Goal: Information Seeking & Learning: Learn about a topic

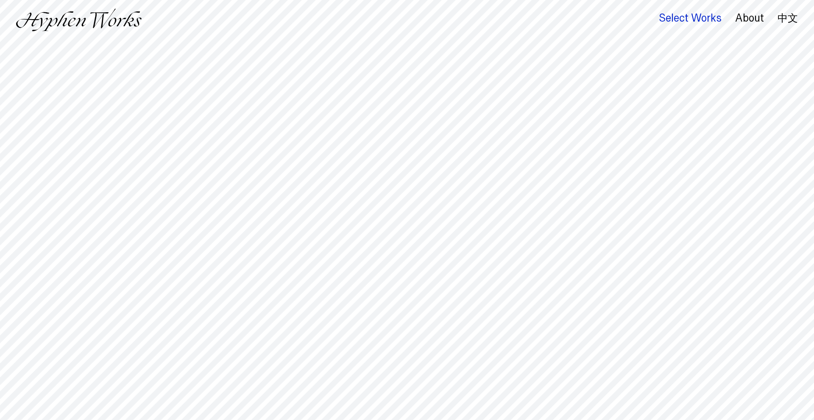
click at [696, 17] on div "Select Works" at bounding box center [689, 18] width 63 height 12
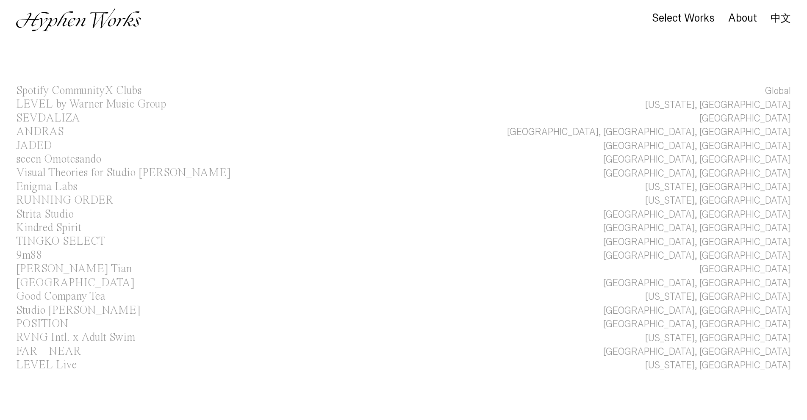
click at [119, 28] on img at bounding box center [78, 19] width 125 height 23
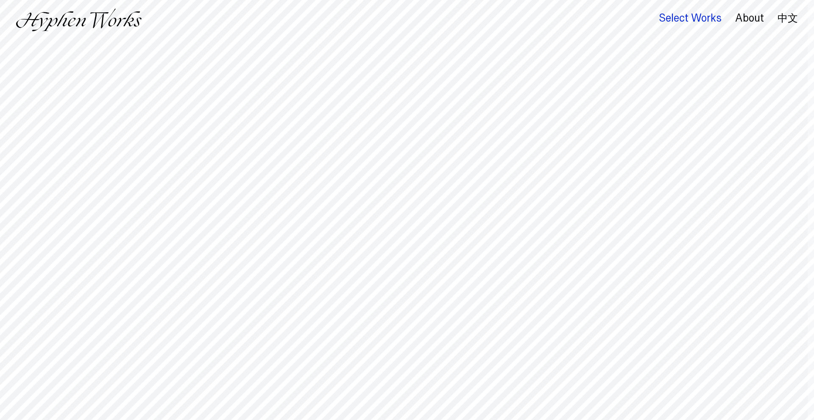
click at [703, 20] on div "Select Works" at bounding box center [689, 18] width 63 height 12
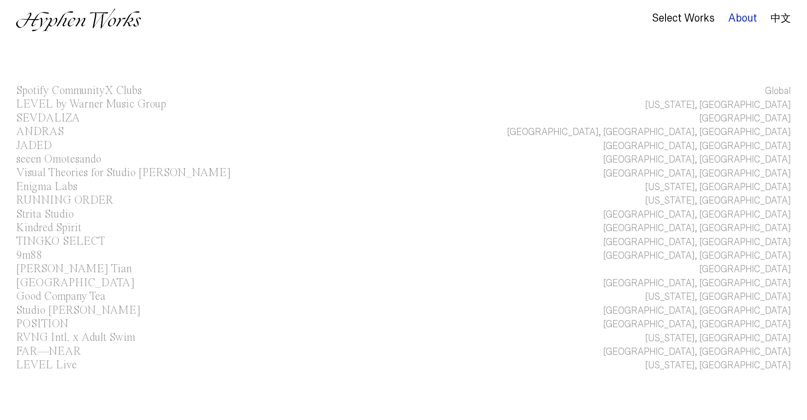
click at [749, 19] on div "About" at bounding box center [742, 18] width 29 height 12
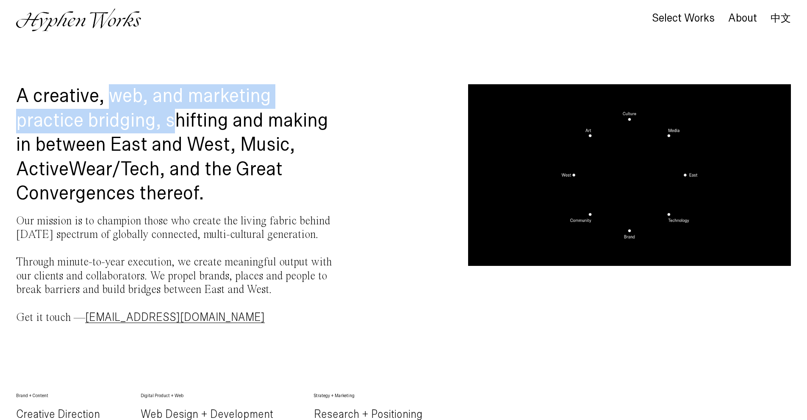
drag, startPoint x: 110, startPoint y: 97, endPoint x: 207, endPoint y: 122, distance: 100.1
click at [184, 118] on h1 "A creative, web, and marketing practice bridging, shifting and making in betwee…" at bounding box center [177, 145] width 323 height 122
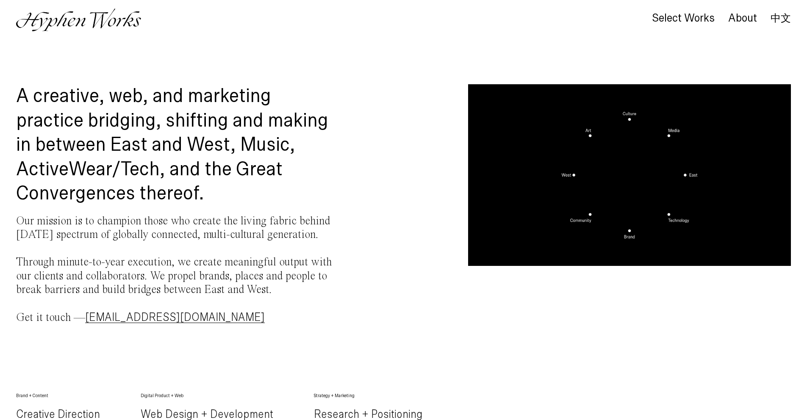
drag, startPoint x: 287, startPoint y: 125, endPoint x: 248, endPoint y: 121, distance: 39.2
click at [287, 124] on h1 "A creative, web, and marketing practice bridging, shifting and making in betwee…" at bounding box center [177, 145] width 323 height 122
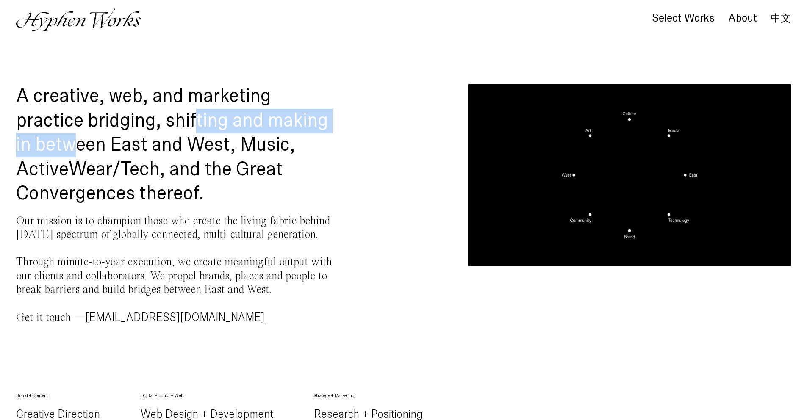
drag, startPoint x: 209, startPoint y: 122, endPoint x: 75, endPoint y: 144, distance: 135.7
click at [75, 144] on h1 "A creative, web, and marketing practice bridging, shifting and making in betwee…" at bounding box center [177, 145] width 323 height 122
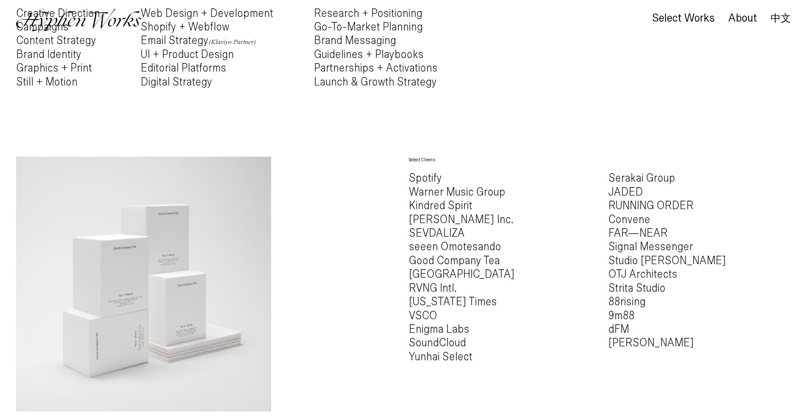
scroll to position [410, 0]
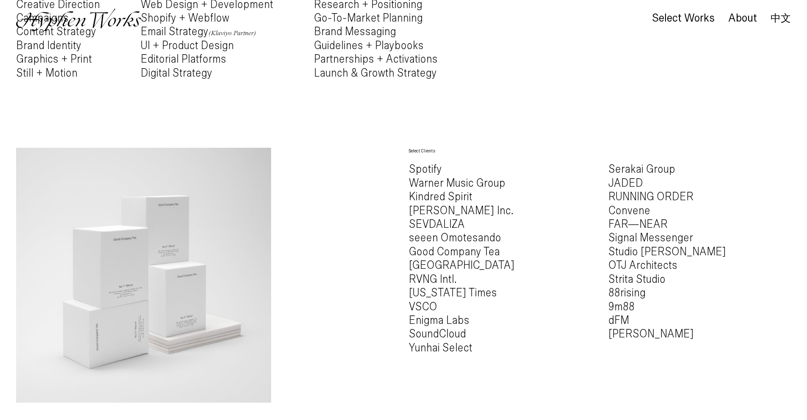
click at [428, 263] on h4 "Spotify Warner Music Group Kindred Spirit Westbrook Inc. SEVDALIZA seeen Omotes…" at bounding box center [500, 259] width 183 height 192
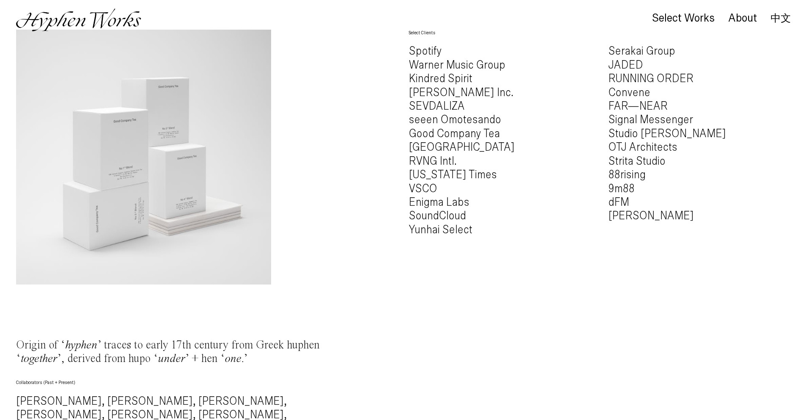
scroll to position [530, 0]
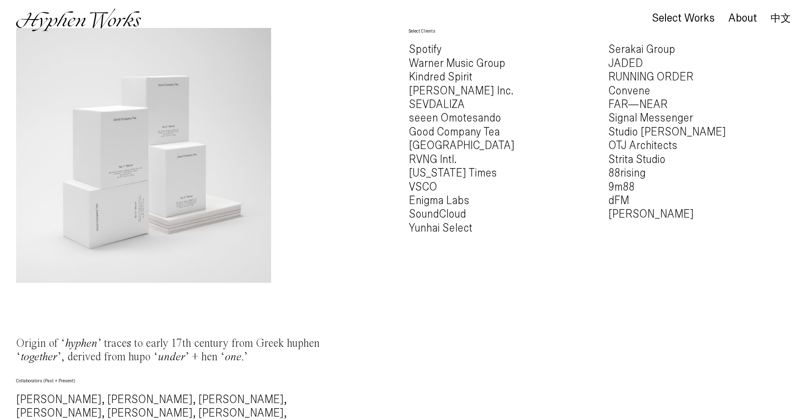
click at [622, 176] on h4 "Serakai Group JADED RUNNING ORDER Convene FAR—NEAR Signal Messenger Studio Jial…" at bounding box center [699, 132] width 183 height 178
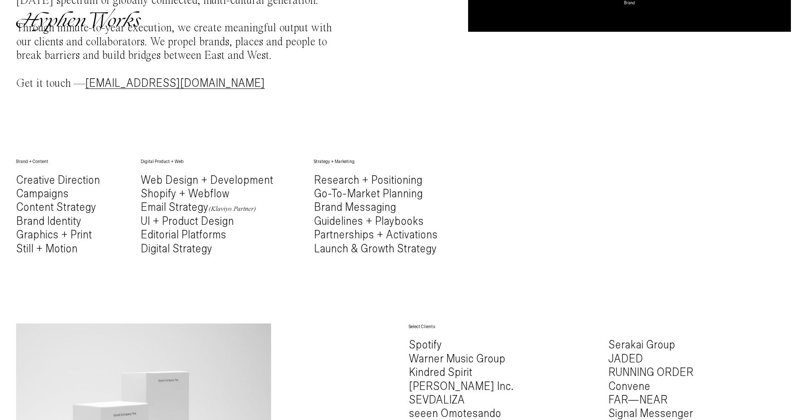
scroll to position [0, 0]
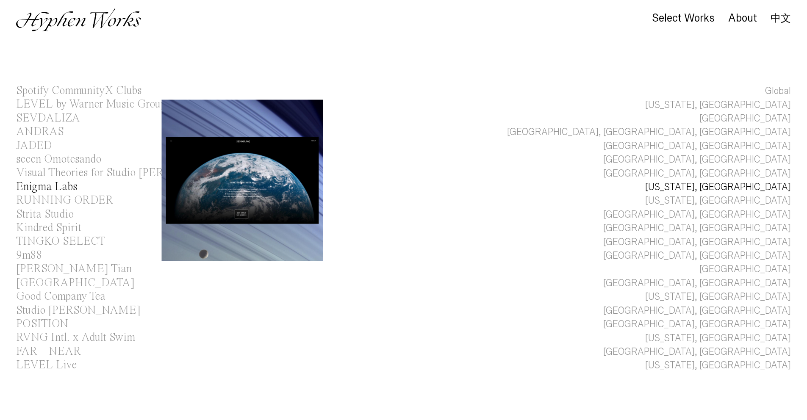
click at [56, 185] on div "Enigma Labs" at bounding box center [46, 186] width 61 height 11
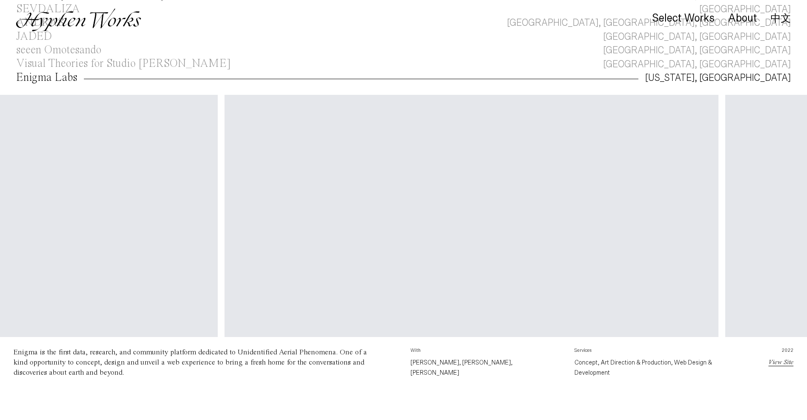
scroll to position [0, 2046]
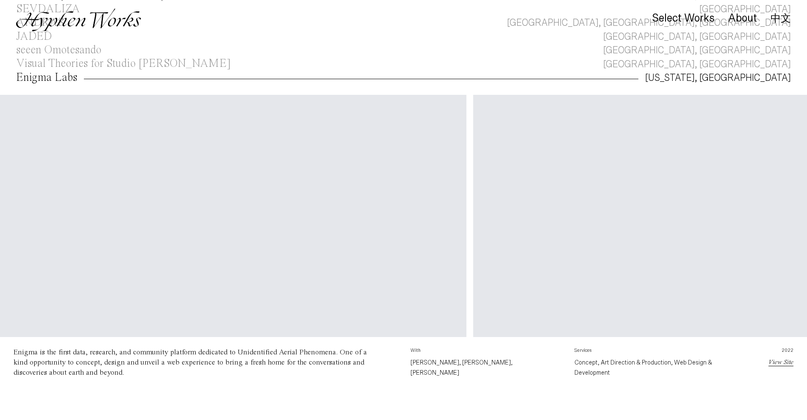
click at [779, 366] on link "View Site" at bounding box center [781, 362] width 25 height 7
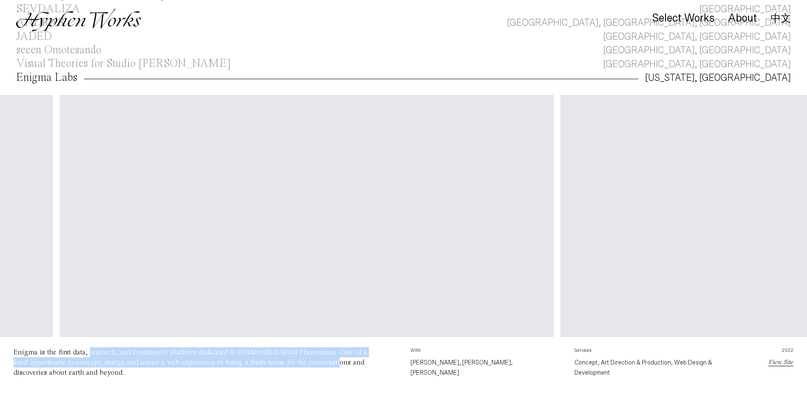
drag, startPoint x: 87, startPoint y: 355, endPoint x: 312, endPoint y: 368, distance: 225.8
click at [312, 368] on div "Enigma is the first data, research, and community platform dedicated to Unident…" at bounding box center [195, 362] width 363 height 31
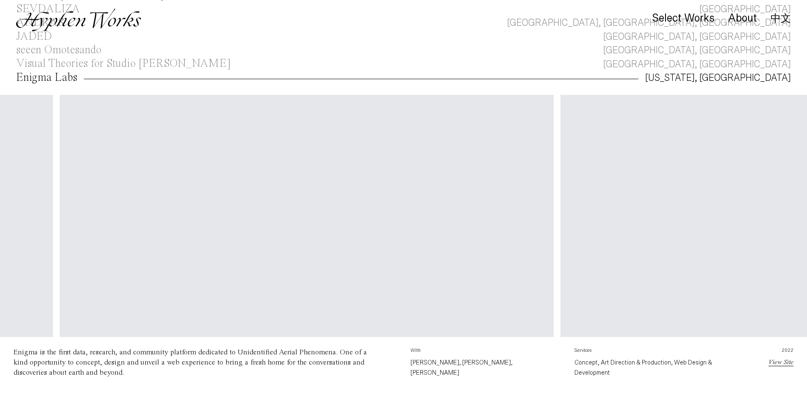
click at [335, 369] on div "Enigma is the first data, research, and community platform dedicated to Unident…" at bounding box center [195, 362] width 363 height 31
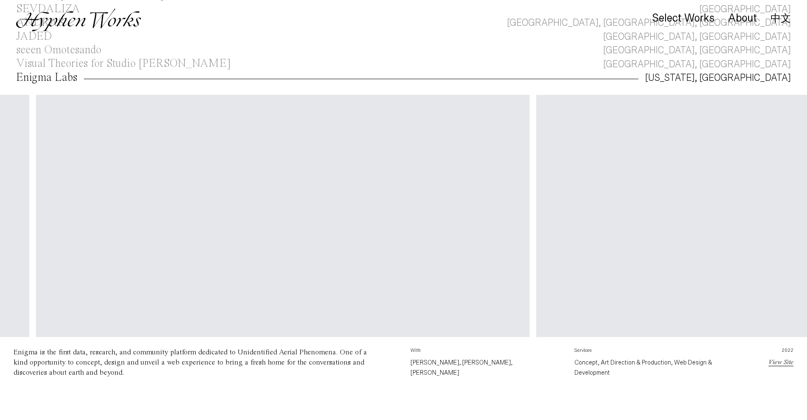
scroll to position [0, 1688]
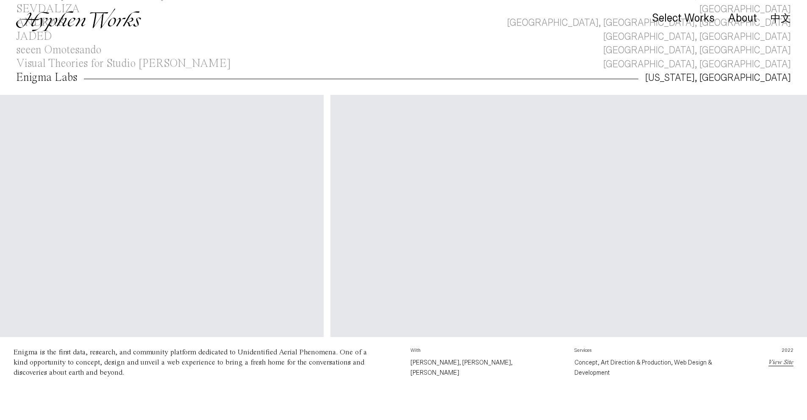
click at [53, 77] on div "Enigma Labs" at bounding box center [46, 77] width 61 height 11
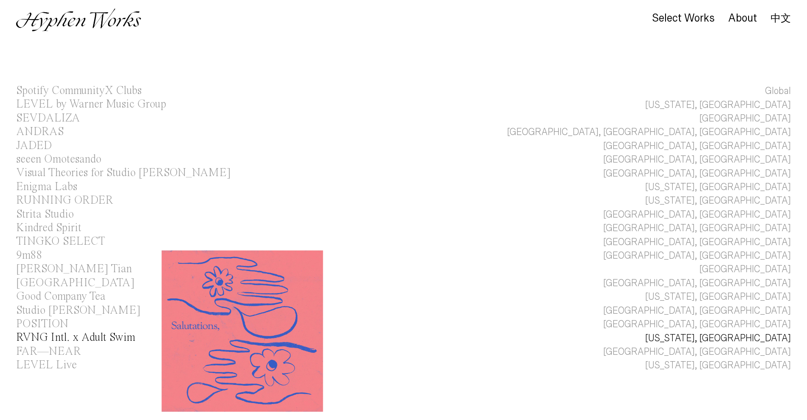
click at [53, 336] on div "RVNG Intl. x Adult Swim" at bounding box center [75, 337] width 119 height 11
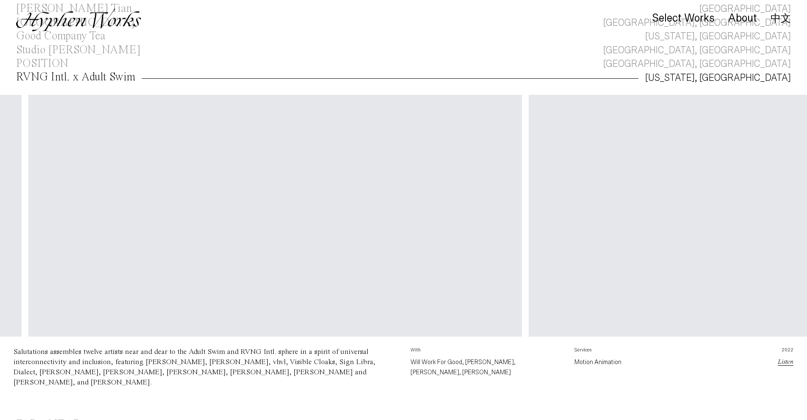
scroll to position [0, 1505]
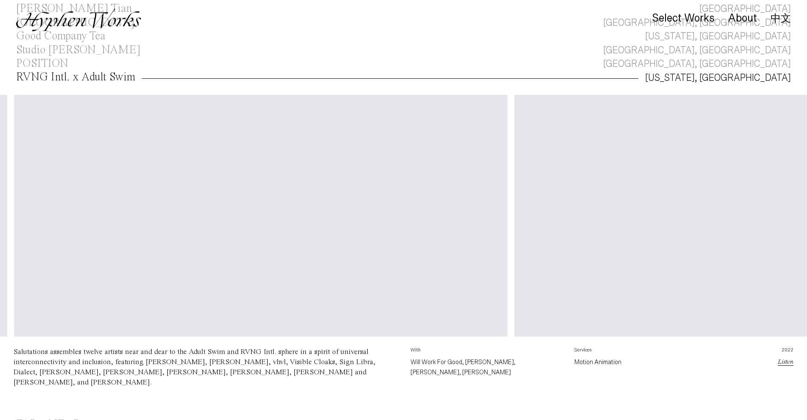
click at [784, 365] on link "Listen" at bounding box center [786, 362] width 16 height 7
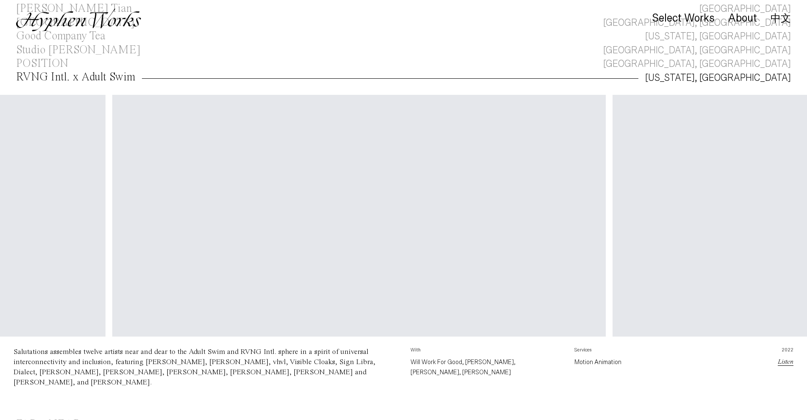
scroll to position [0, 1422]
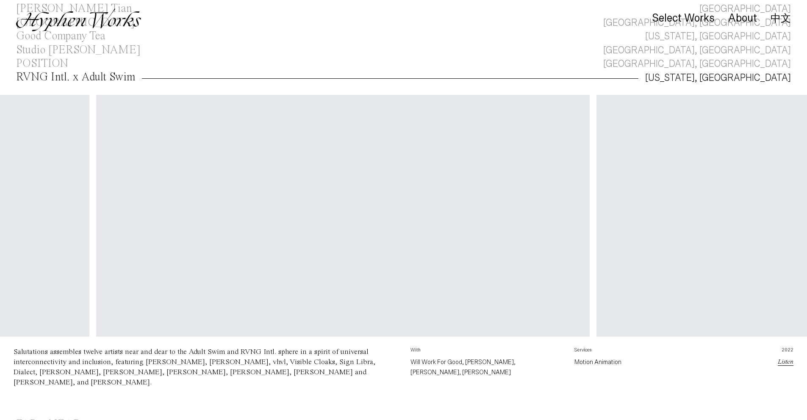
click at [791, 365] on link "Listen" at bounding box center [786, 362] width 16 height 7
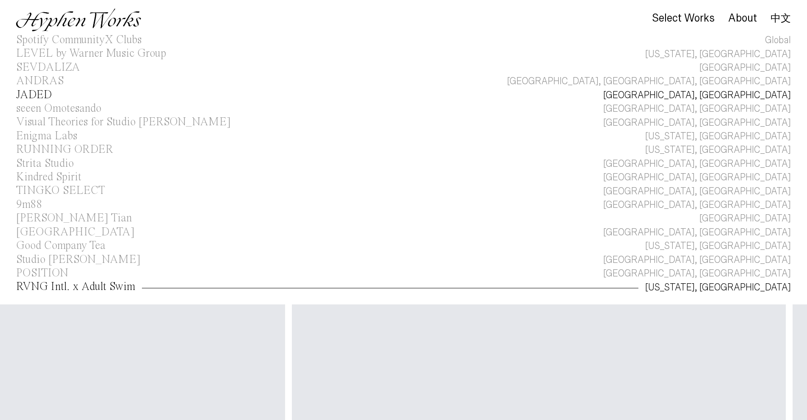
scroll to position [0, 0]
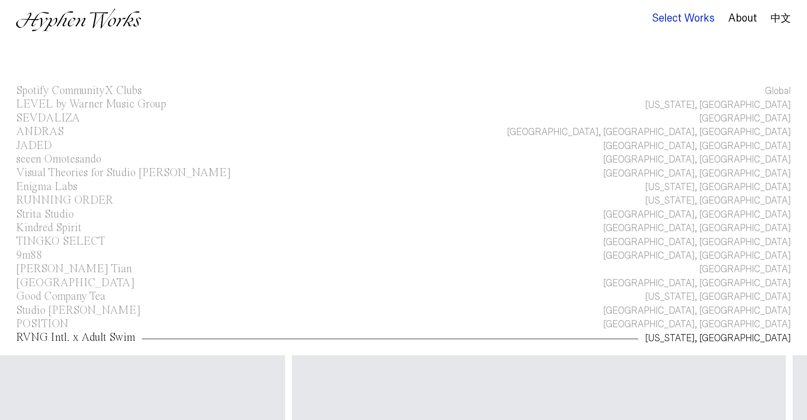
click at [700, 21] on div "Select Works" at bounding box center [683, 18] width 63 height 12
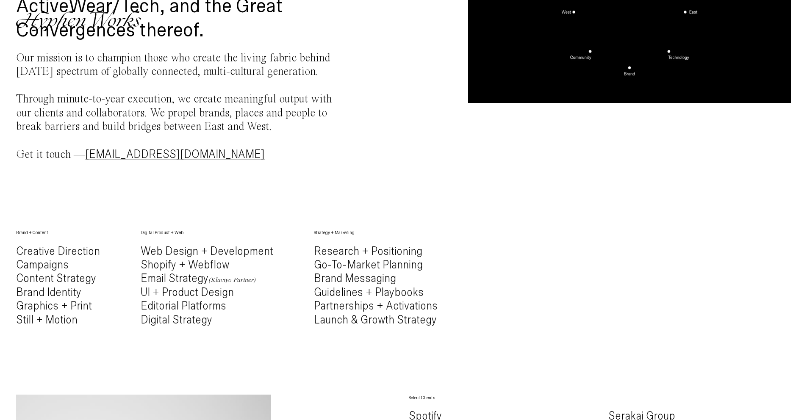
scroll to position [244, 0]
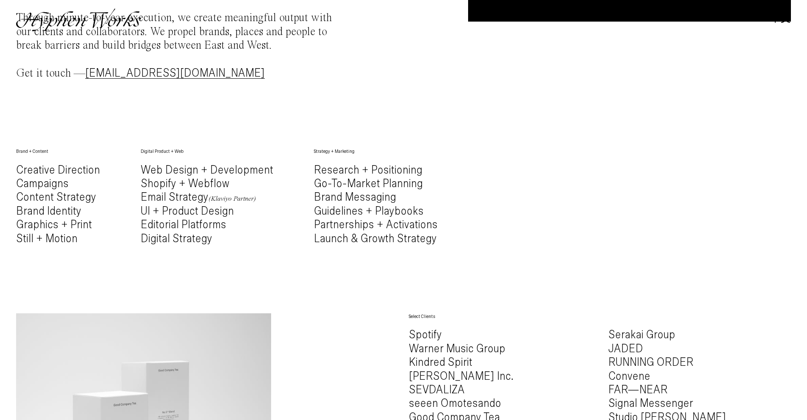
click at [50, 184] on h4 "Creative Direction Campaigns Content Strategy Brand Identity Graphics + Print S…" at bounding box center [58, 205] width 84 height 82
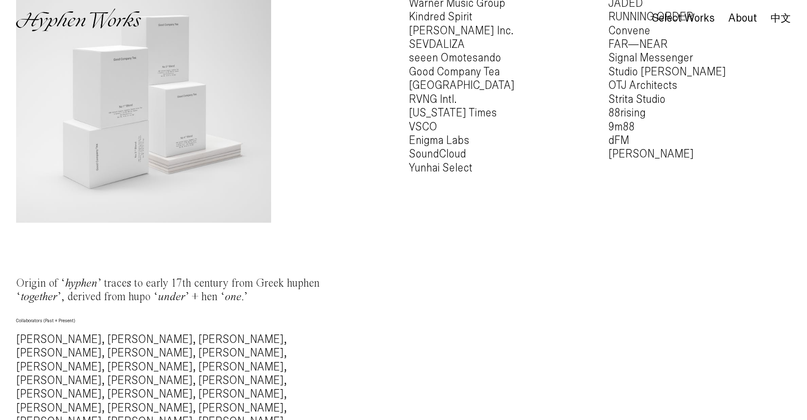
scroll to position [591, 0]
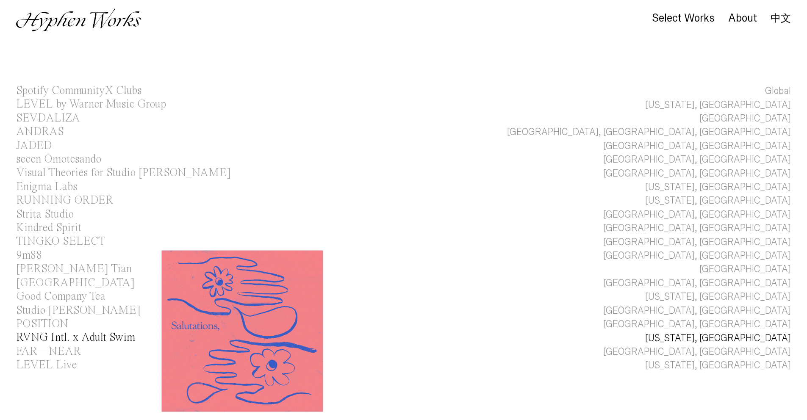
click at [63, 338] on div "RVNG Intl. x Adult Swim" at bounding box center [75, 337] width 119 height 11
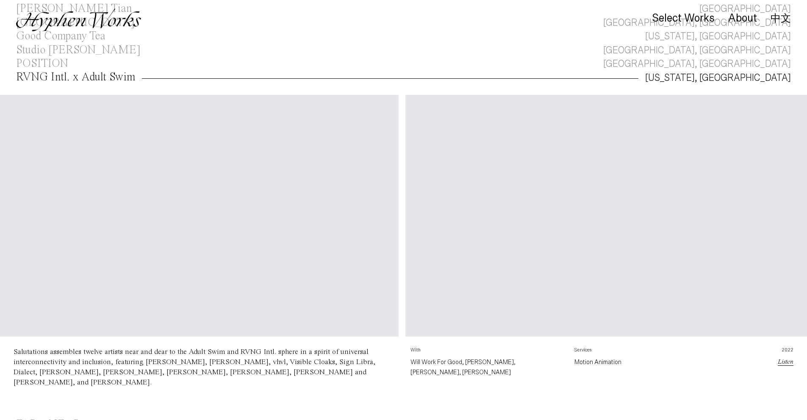
scroll to position [0, 89]
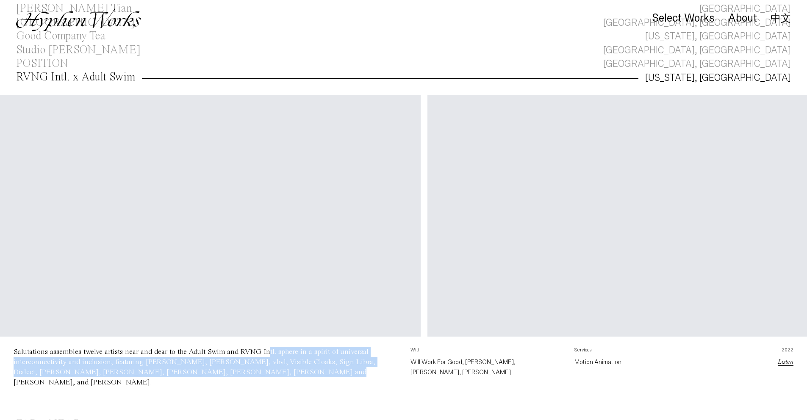
drag, startPoint x: 261, startPoint y: 353, endPoint x: 242, endPoint y: 370, distance: 25.2
click at [242, 370] on div "Salutations assembles twelve artists near and dear to the Adult Swim and RVNG I…" at bounding box center [195, 367] width 362 height 38
click at [294, 366] on div "Salutations assembles twelve artists near and dear to the Adult Swim and RVNG I…" at bounding box center [195, 367] width 362 height 38
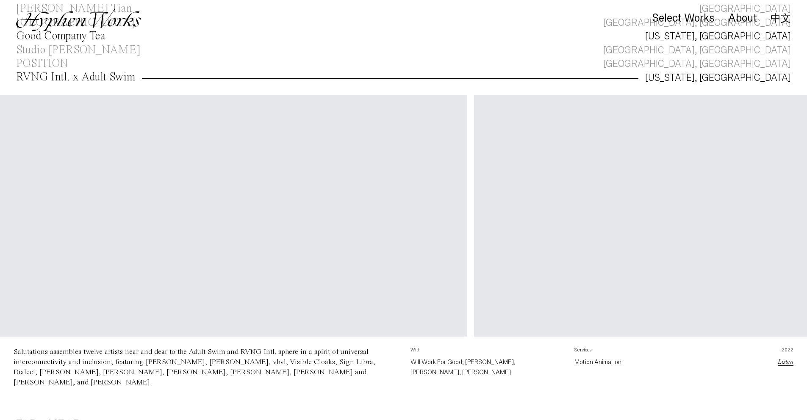
scroll to position [0, 714]
